Goal: Book appointment/travel/reservation

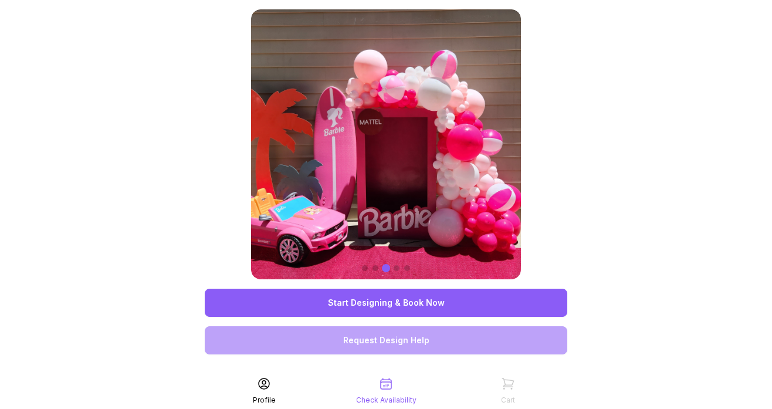
click at [385, 307] on link "Start Designing & Book Now" at bounding box center [386, 303] width 362 height 28
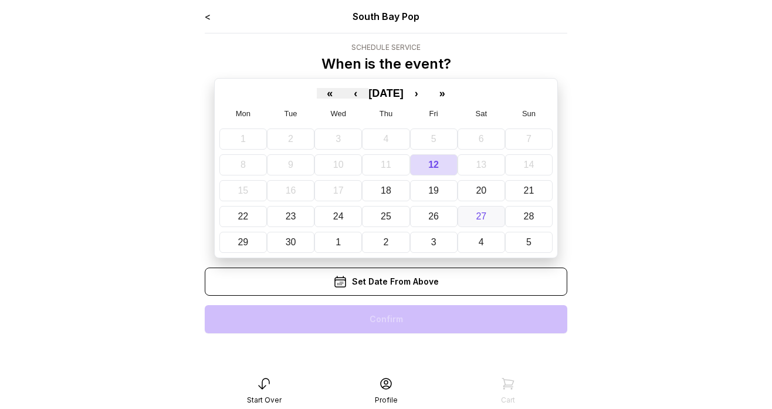
click at [474, 214] on button "27" at bounding box center [481, 216] width 48 height 21
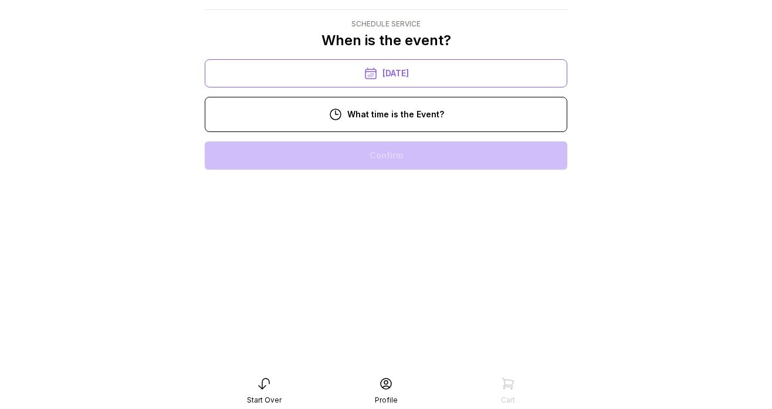
click at [367, 367] on div "4:00 pm" at bounding box center [386, 381] width 344 height 28
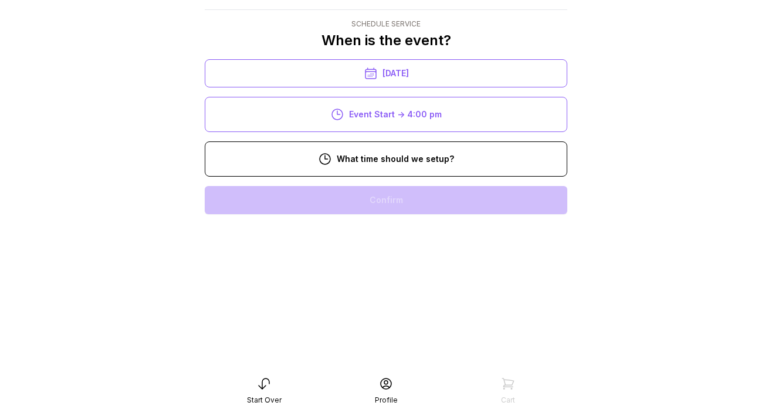
scroll to position [188, 0]
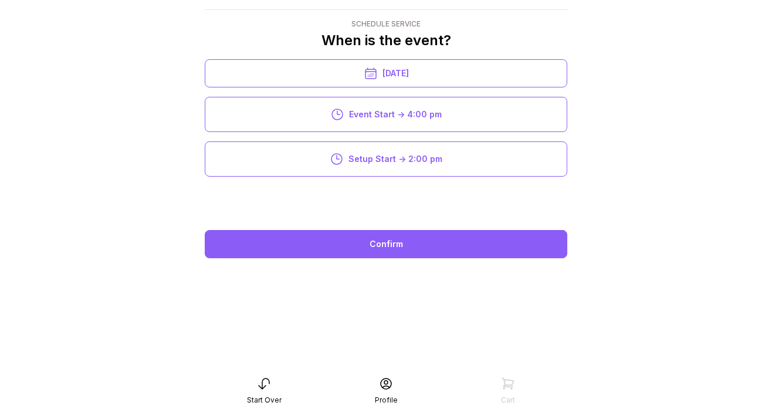
scroll to position [23, 0]
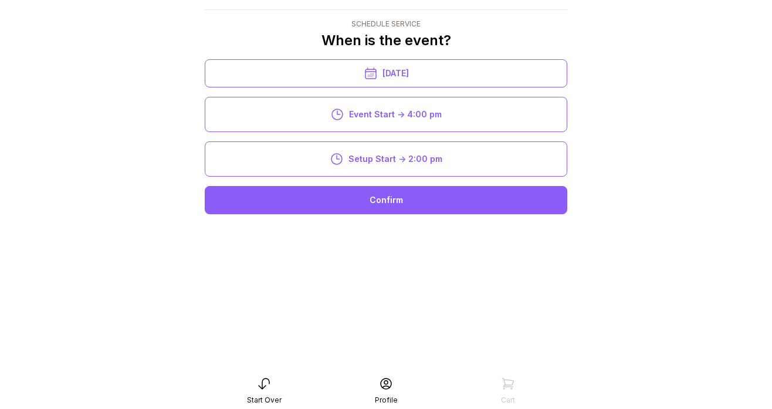
click at [393, 205] on div "Confirm" at bounding box center [386, 200] width 362 height 28
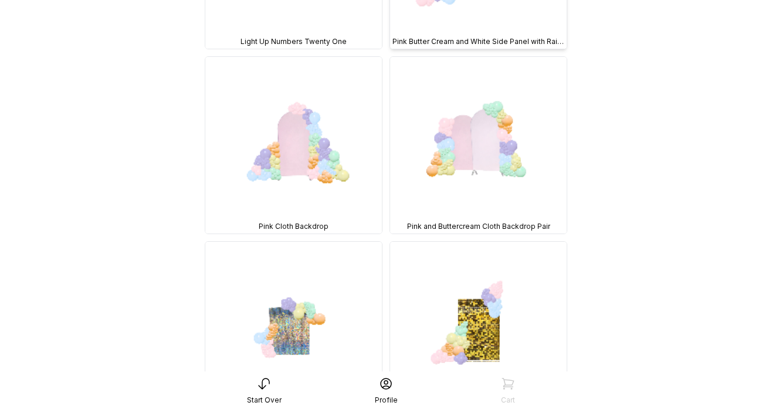
scroll to position [1375, 0]
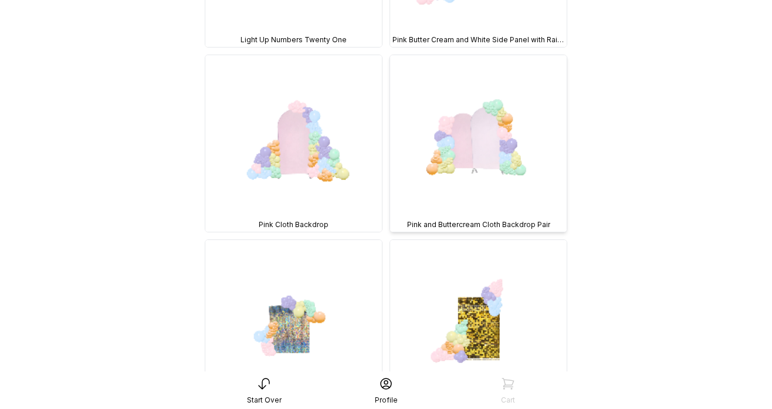
click at [462, 181] on img at bounding box center [478, 143] width 177 height 177
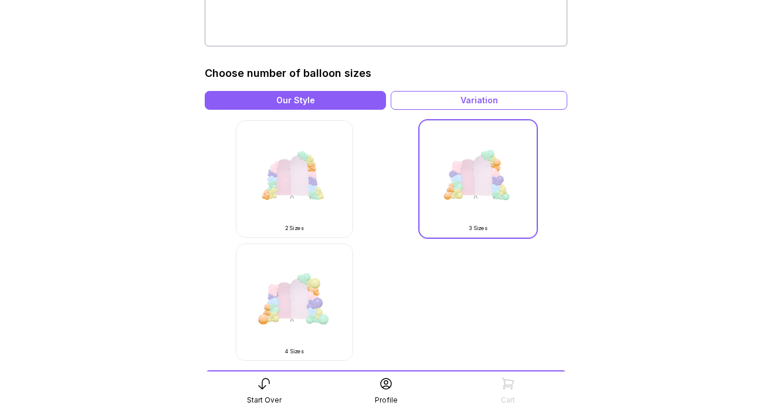
scroll to position [307, 0]
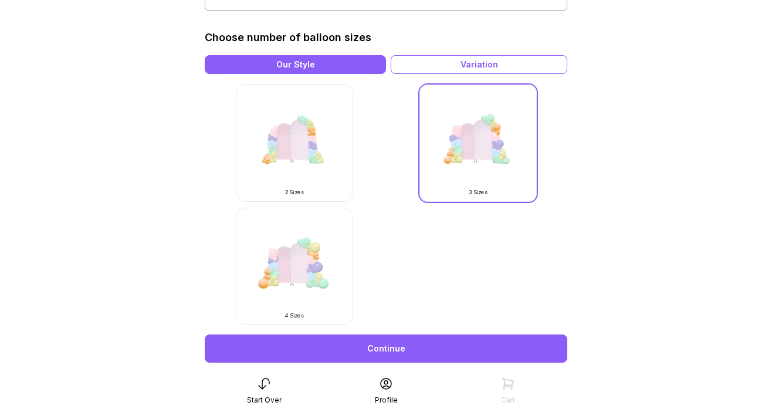
click at [313, 175] on img at bounding box center [294, 142] width 117 height 117
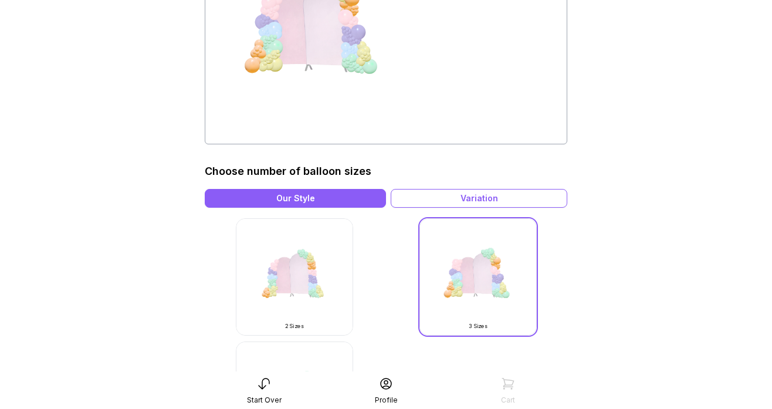
scroll to position [172, 0]
